Goal: Book appointment/travel/reservation

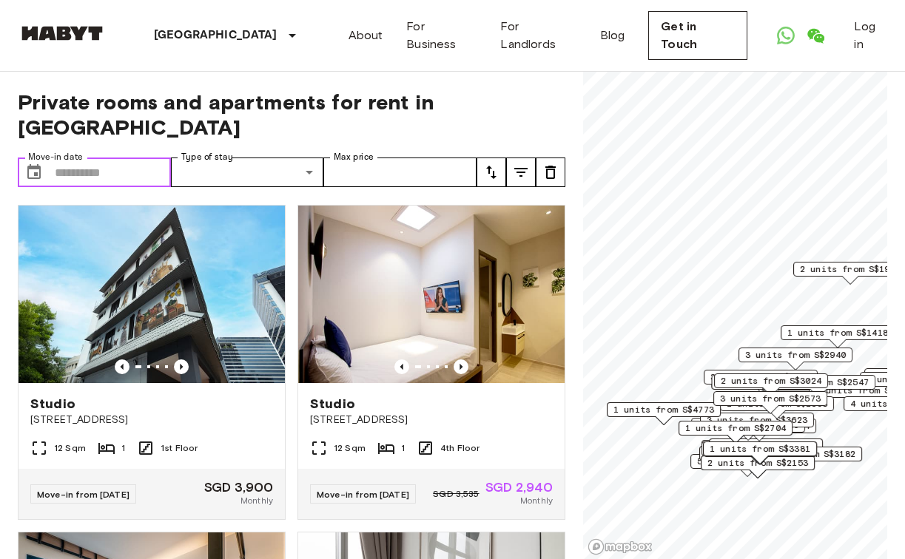
click at [108, 158] on input "Move-in date" at bounding box center [113, 173] width 116 height 30
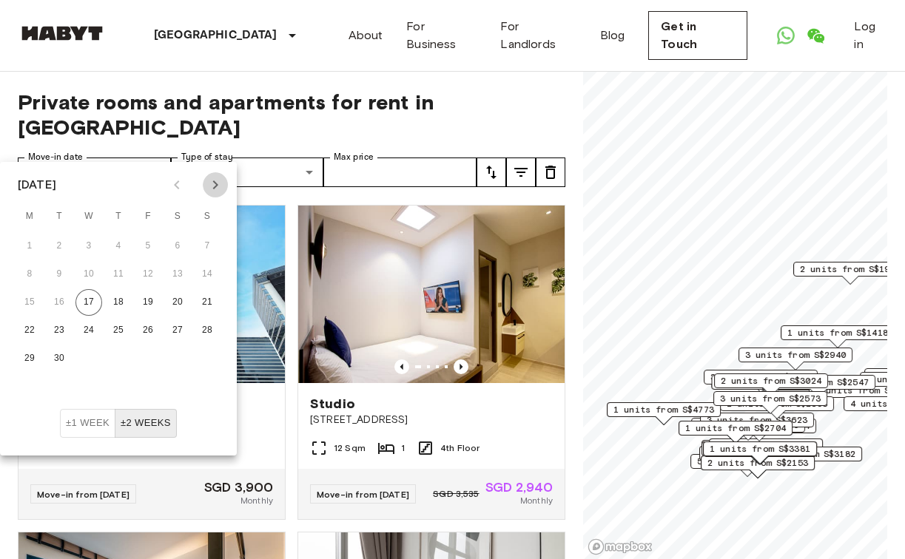
click at [211, 186] on icon "Next month" at bounding box center [215, 185] width 18 height 18
click at [147, 354] on button "30" at bounding box center [148, 359] width 27 height 27
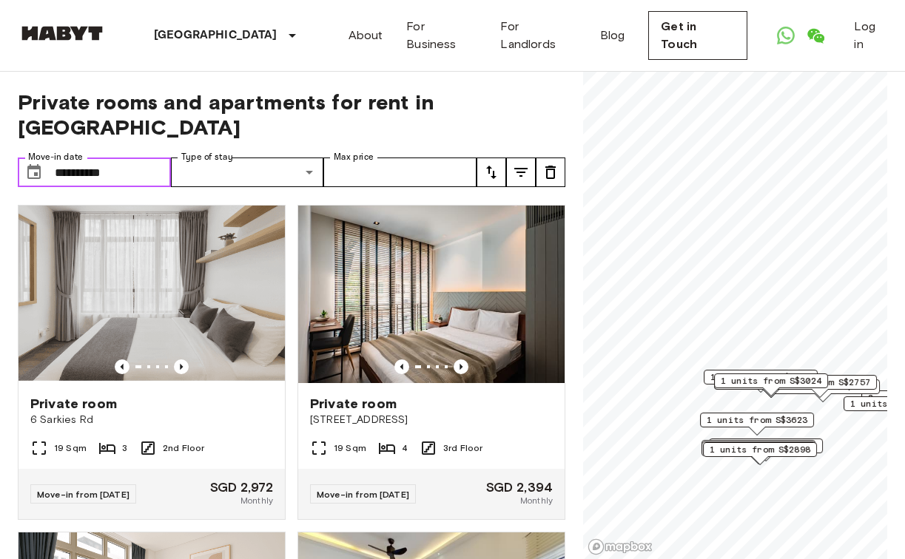
type input "**********"
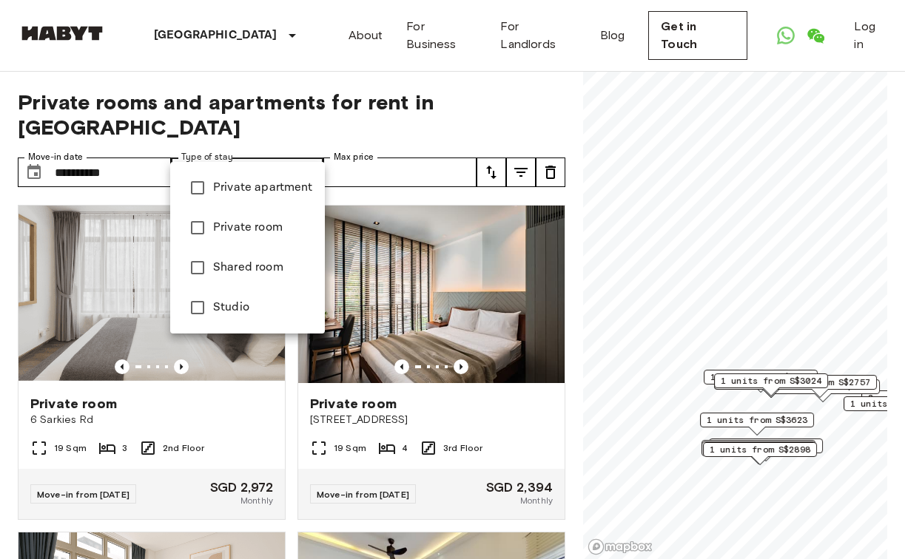
click at [338, 96] on div at bounding box center [452, 279] width 905 height 559
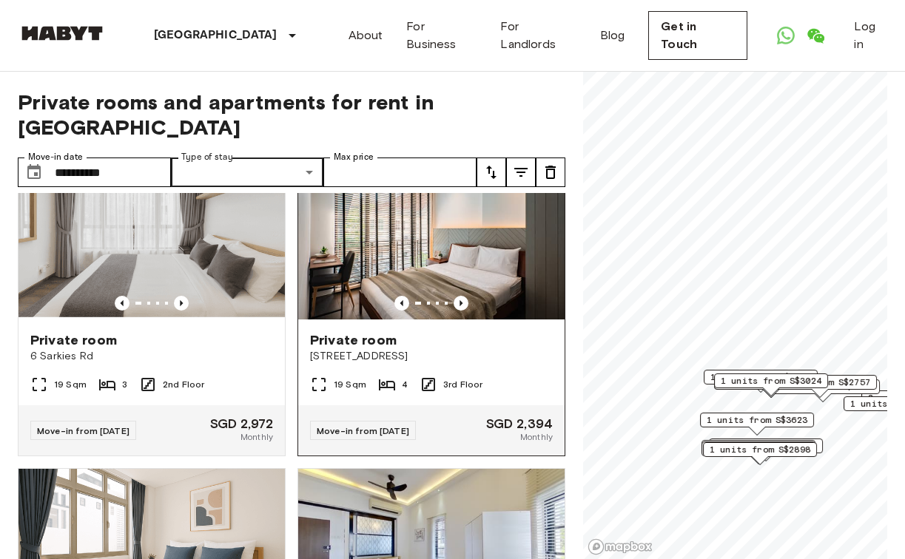
scroll to position [65, 0]
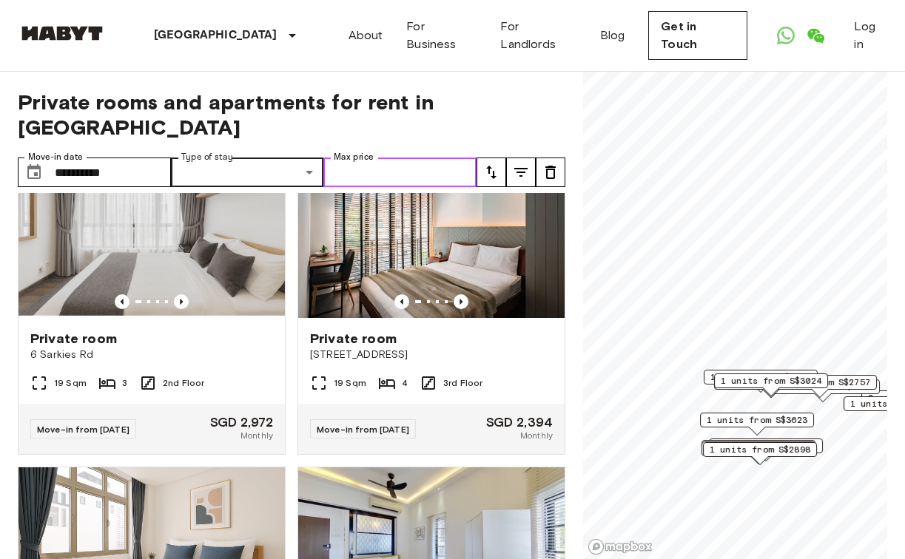
click at [403, 158] on input "Max price" at bounding box center [399, 173] width 153 height 30
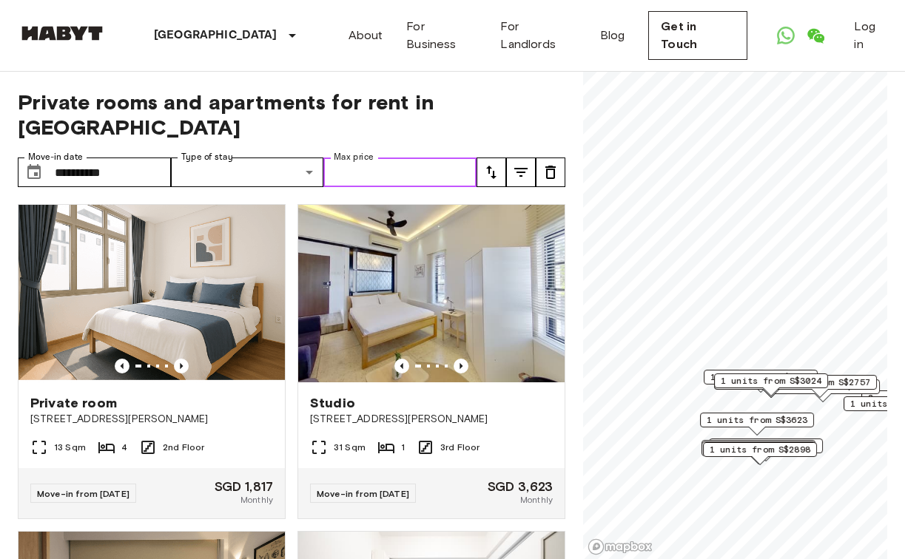
scroll to position [332, 0]
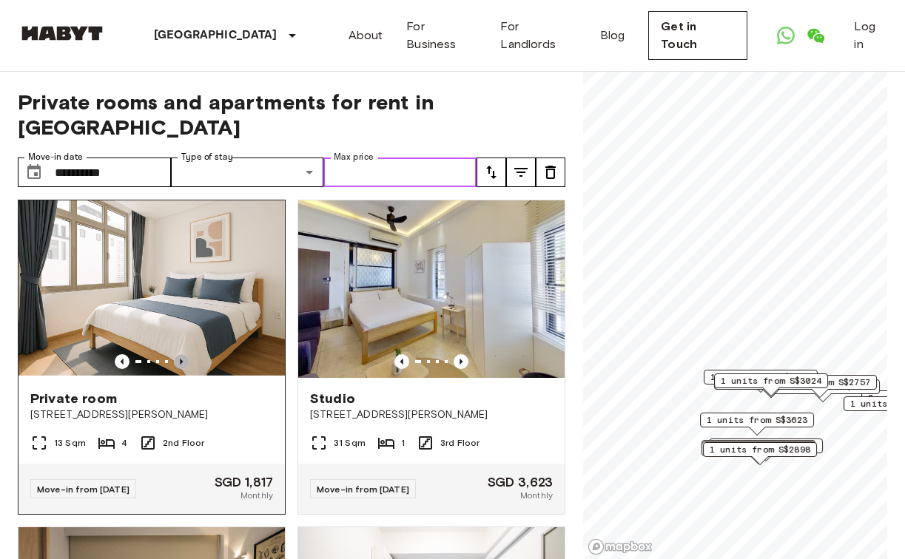
click at [182, 359] on icon "Previous image" at bounding box center [181, 362] width 3 height 6
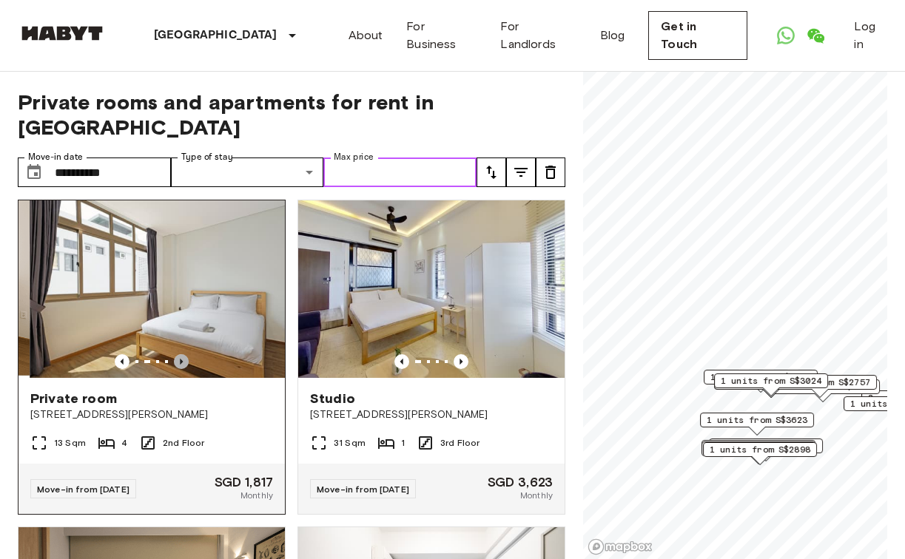
click at [182, 359] on icon "Previous image" at bounding box center [181, 362] width 3 height 6
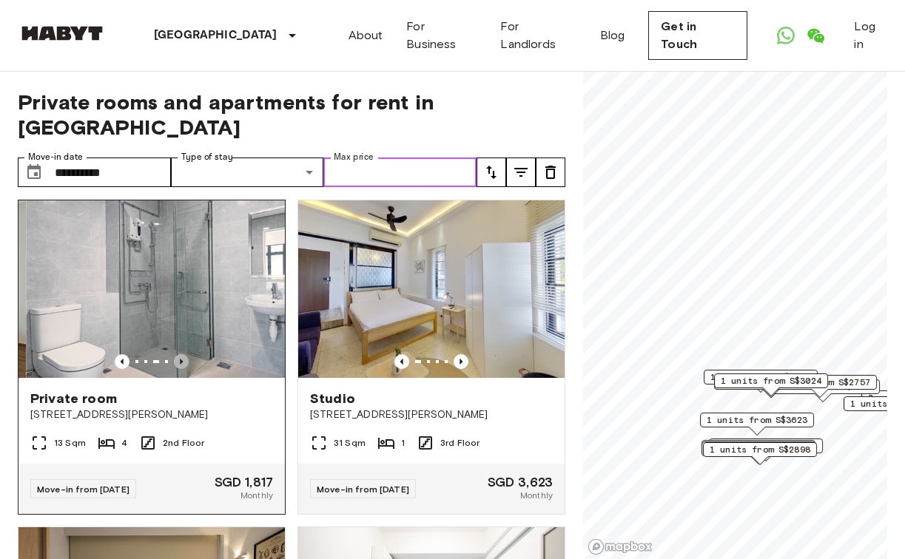
click at [182, 359] on icon "Previous image" at bounding box center [181, 362] width 3 height 6
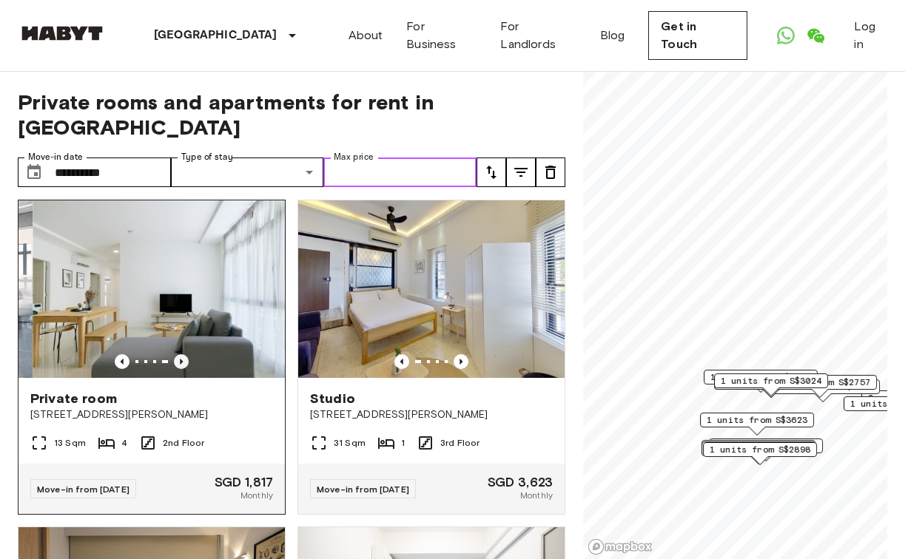
click at [182, 359] on icon "Previous image" at bounding box center [181, 362] width 3 height 6
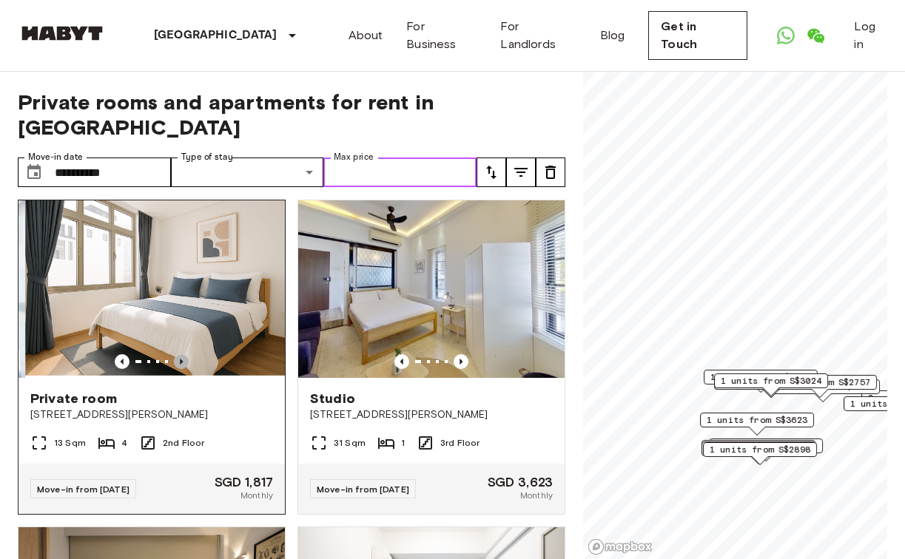
click at [182, 359] on icon "Previous image" at bounding box center [181, 362] width 3 height 6
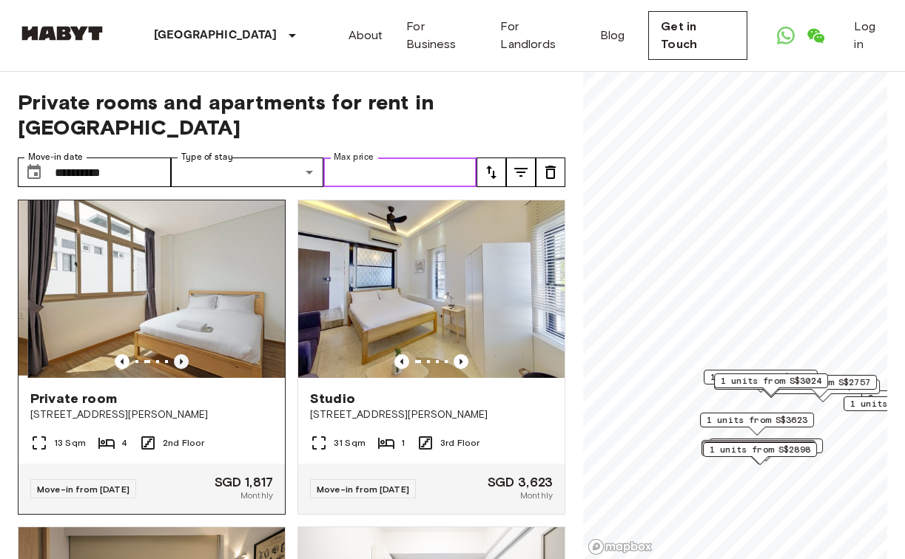
click at [182, 359] on icon "Previous image" at bounding box center [181, 362] width 3 height 6
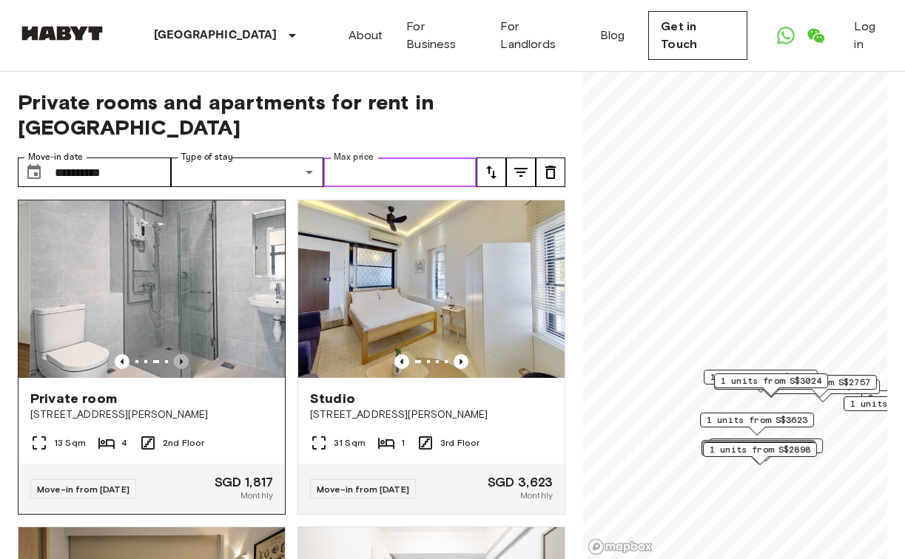
click at [182, 359] on icon "Previous image" at bounding box center [181, 362] width 3 height 6
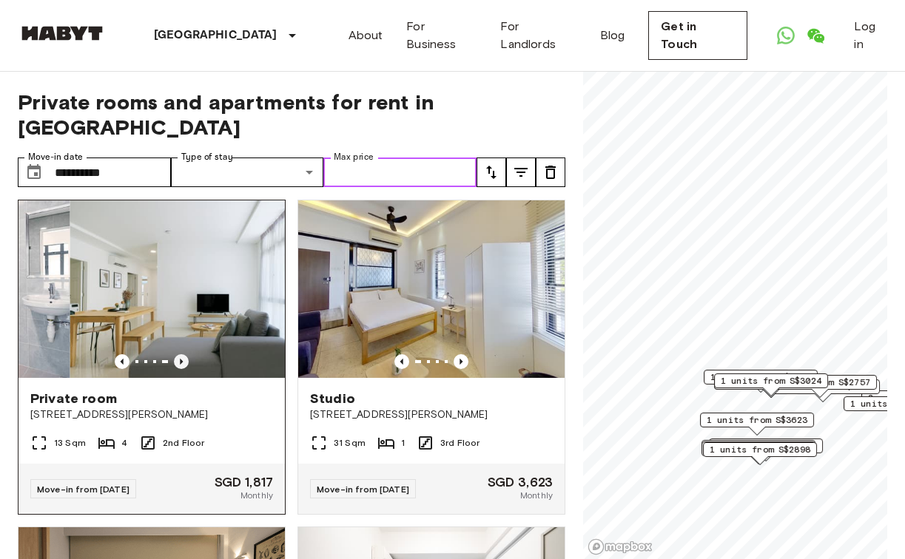
click at [182, 359] on icon "Previous image" at bounding box center [181, 362] width 3 height 6
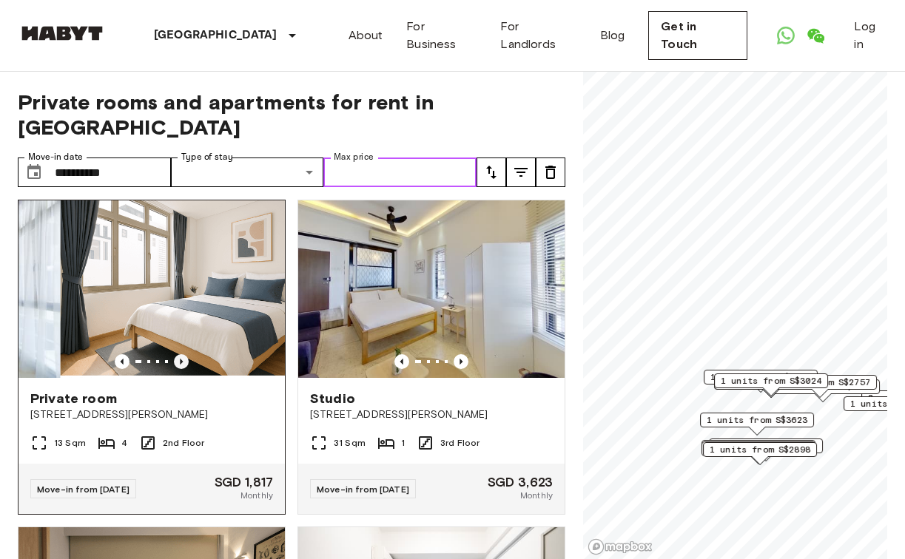
click at [182, 359] on icon "Previous image" at bounding box center [181, 362] width 3 height 6
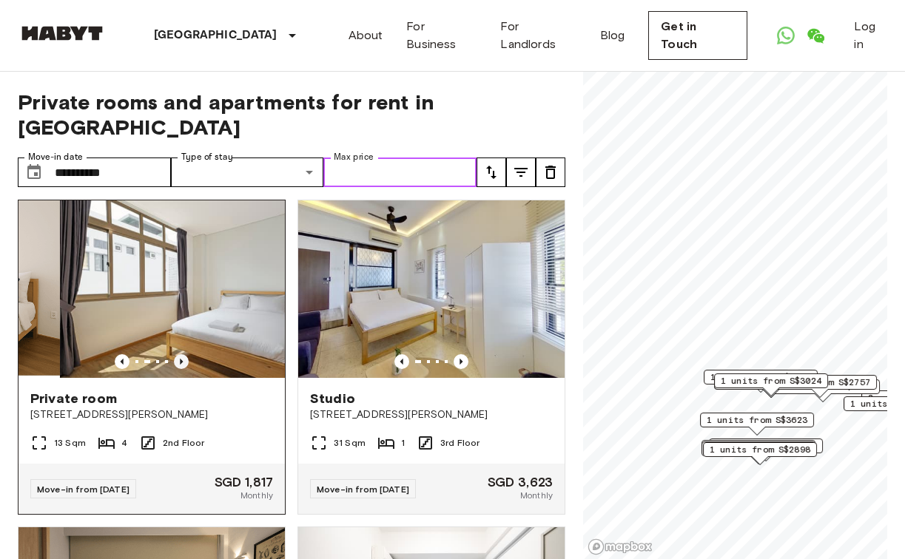
click at [182, 359] on icon "Previous image" at bounding box center [181, 362] width 3 height 6
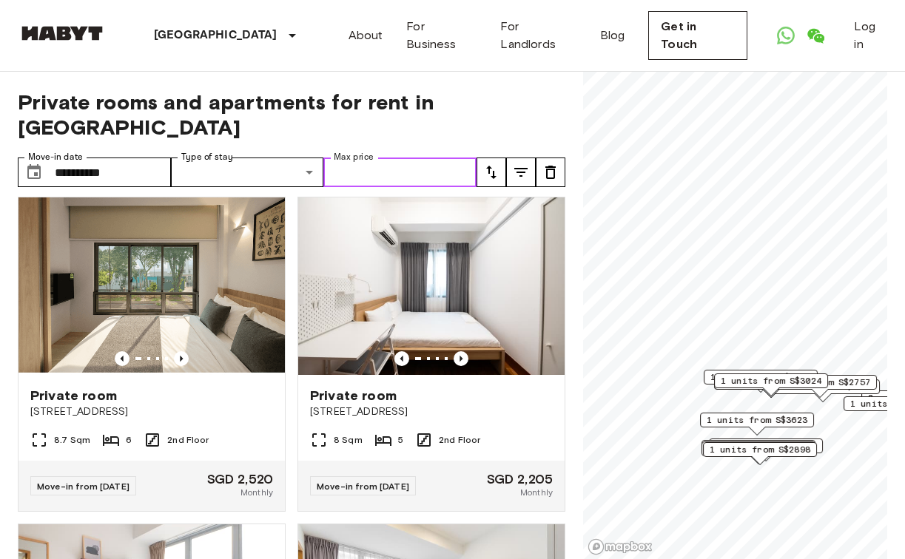
scroll to position [679, 0]
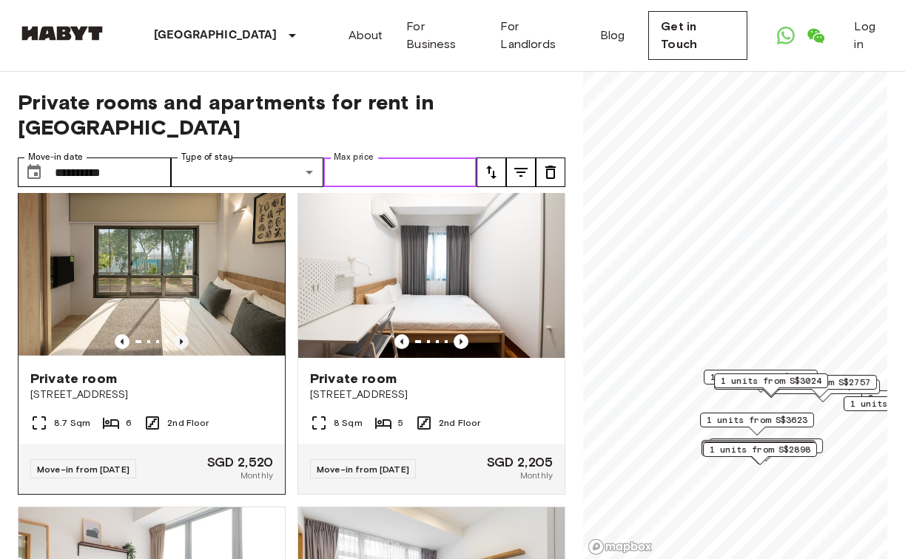
click at [181, 334] on icon "Previous image" at bounding box center [181, 341] width 15 height 15
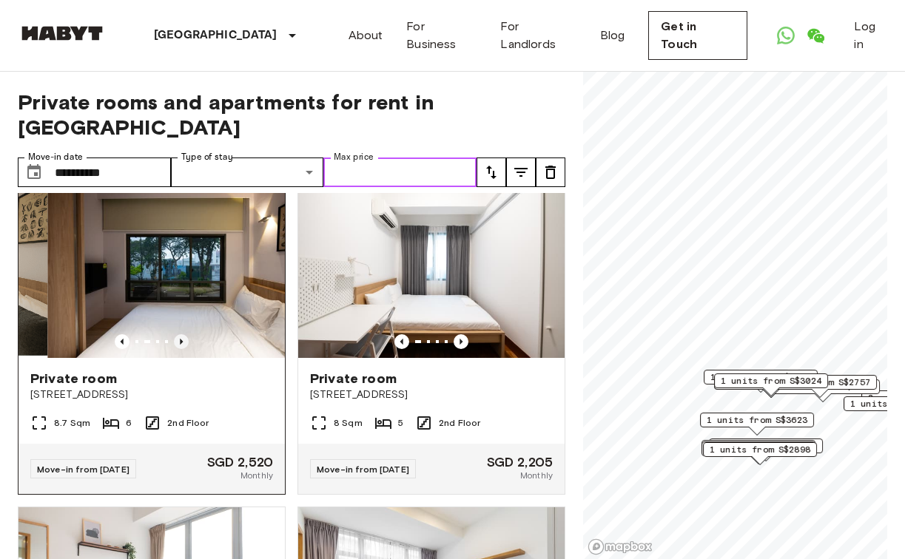
click at [181, 334] on icon "Previous image" at bounding box center [181, 341] width 15 height 15
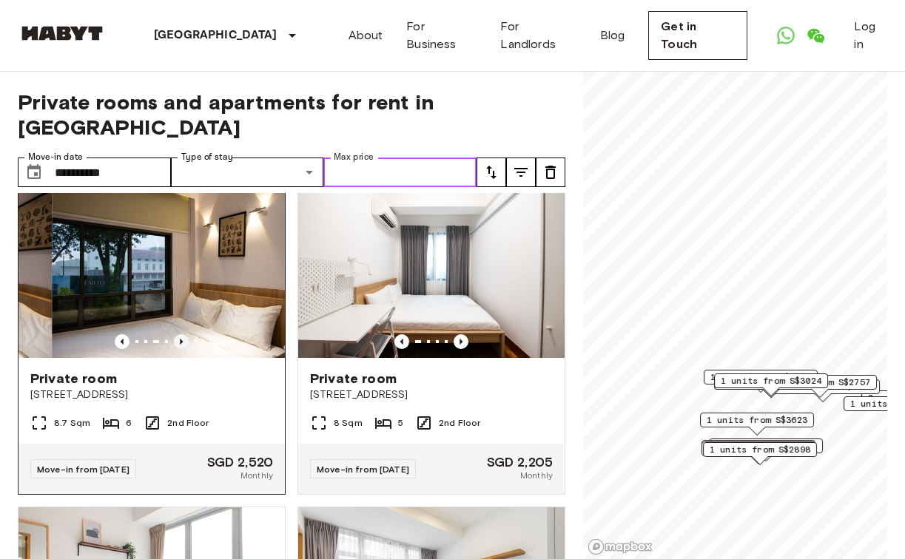
click at [181, 334] on icon "Previous image" at bounding box center [181, 341] width 15 height 15
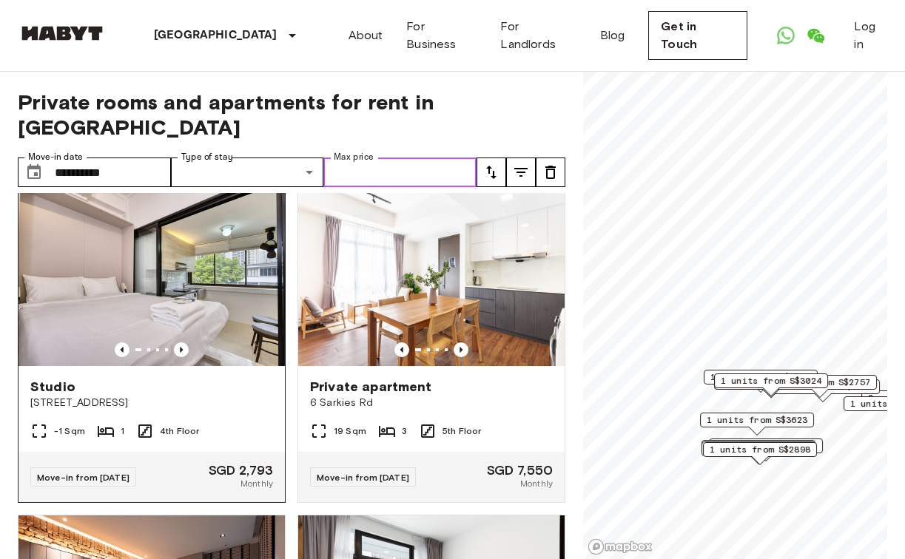
scroll to position [1346, 0]
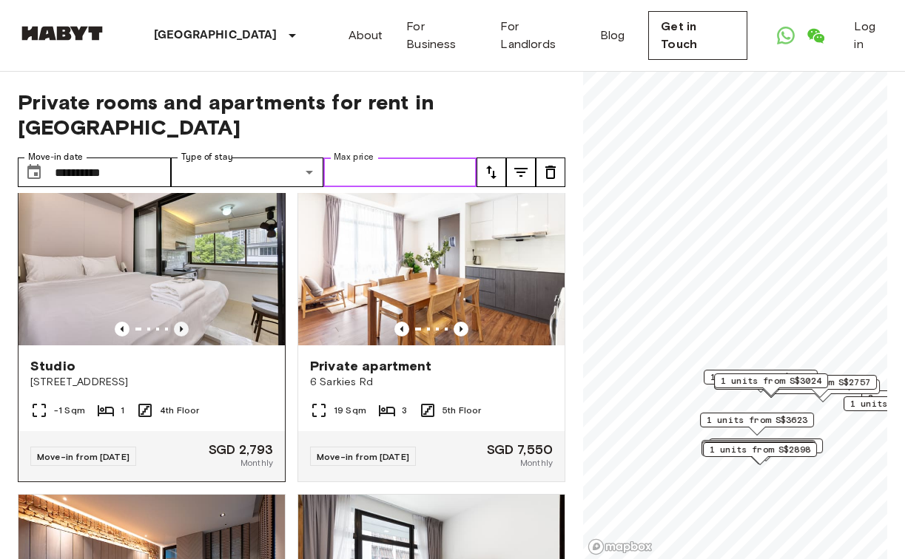
click at [181, 322] on icon "Previous image" at bounding box center [181, 329] width 15 height 15
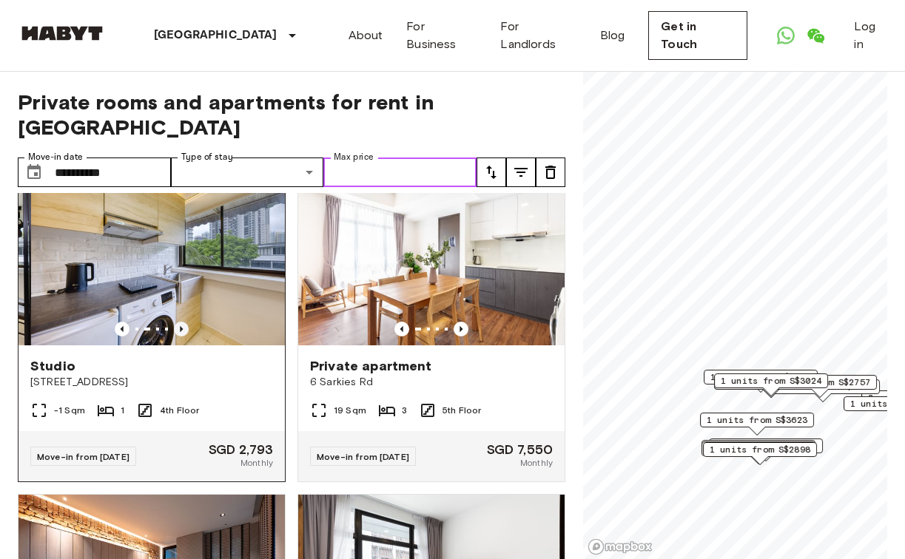
click at [181, 322] on icon "Previous image" at bounding box center [181, 329] width 15 height 15
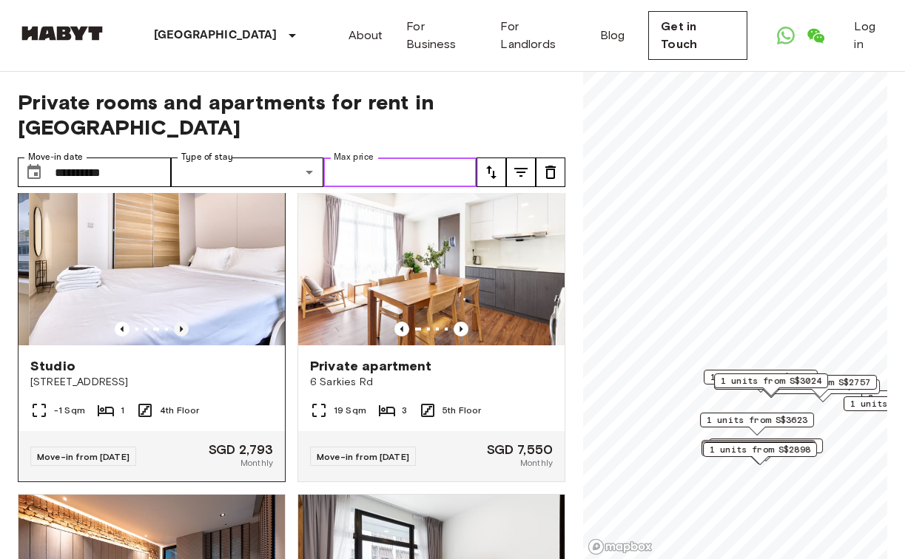
click at [181, 322] on icon "Previous image" at bounding box center [181, 329] width 15 height 15
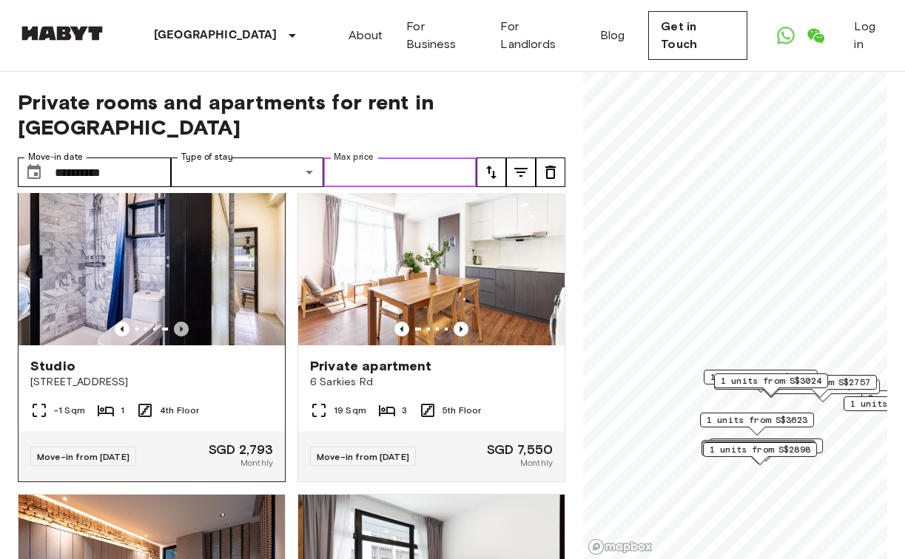
click at [181, 322] on icon "Previous image" at bounding box center [181, 329] width 15 height 15
